Goal: Find specific page/section: Find specific page/section

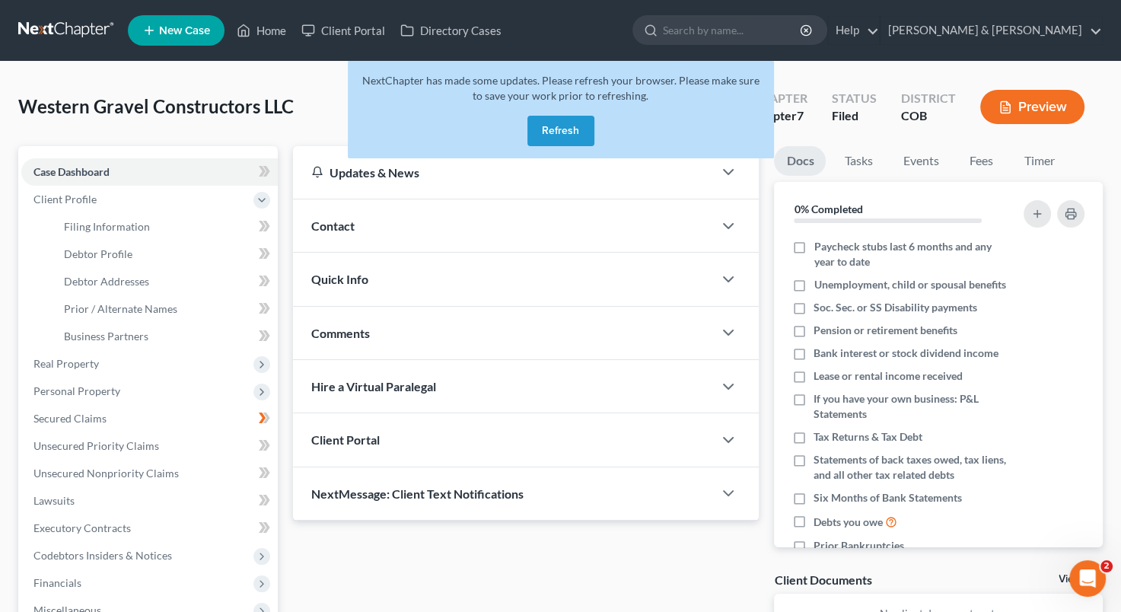
click at [566, 142] on button "Refresh" at bounding box center [560, 131] width 67 height 30
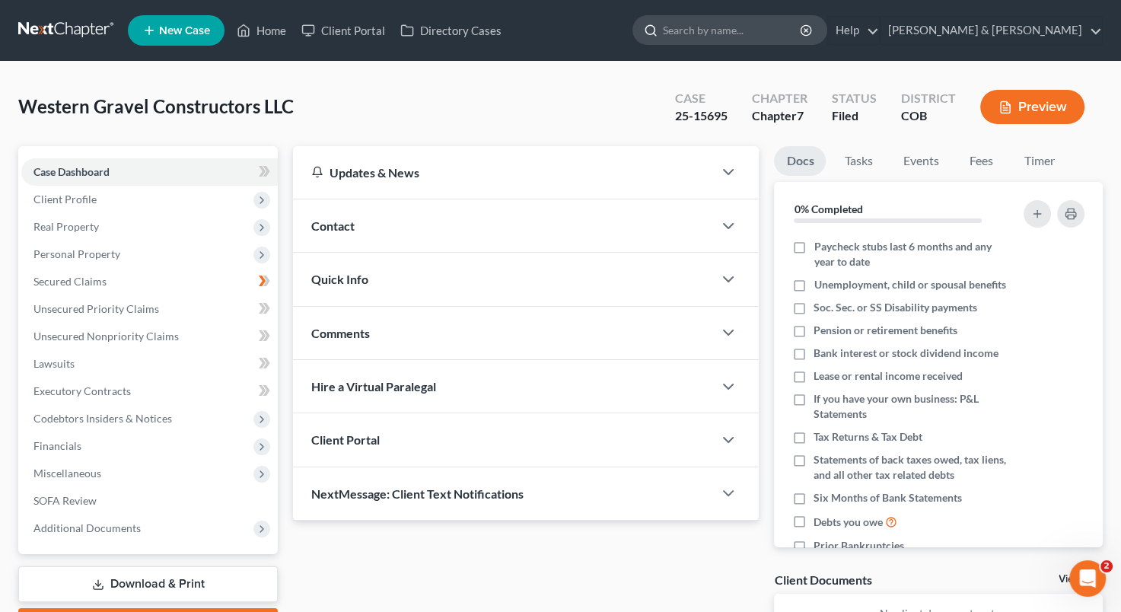
click at [783, 31] on input "search" at bounding box center [732, 30] width 139 height 28
type input "notice of bankruptcy filing"
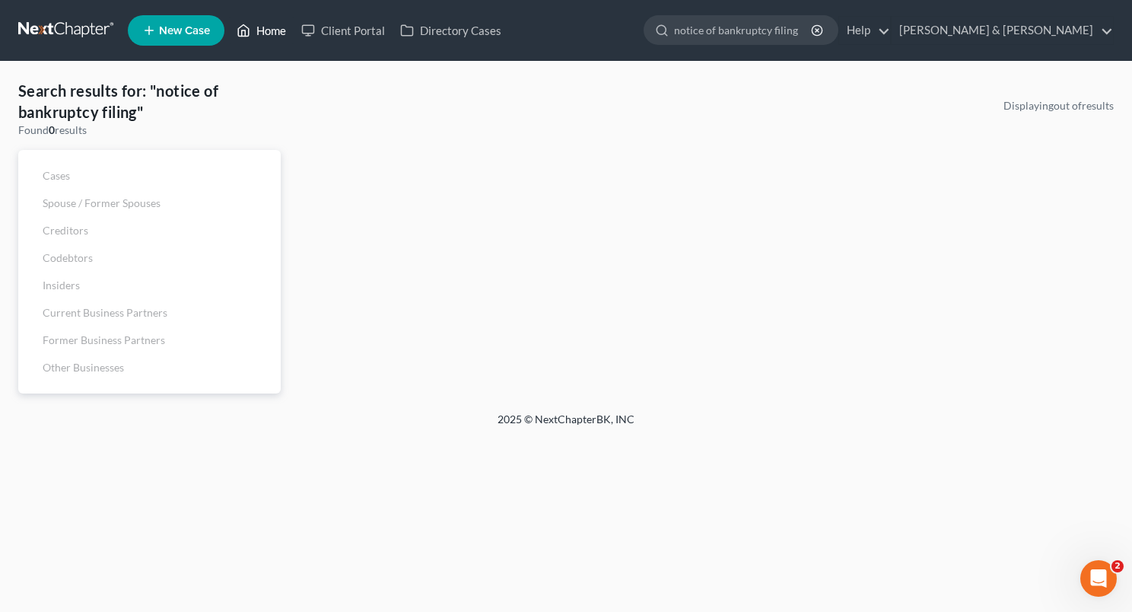
click at [276, 25] on link "Home" at bounding box center [261, 30] width 65 height 27
